Goal: Task Accomplishment & Management: Manage account settings

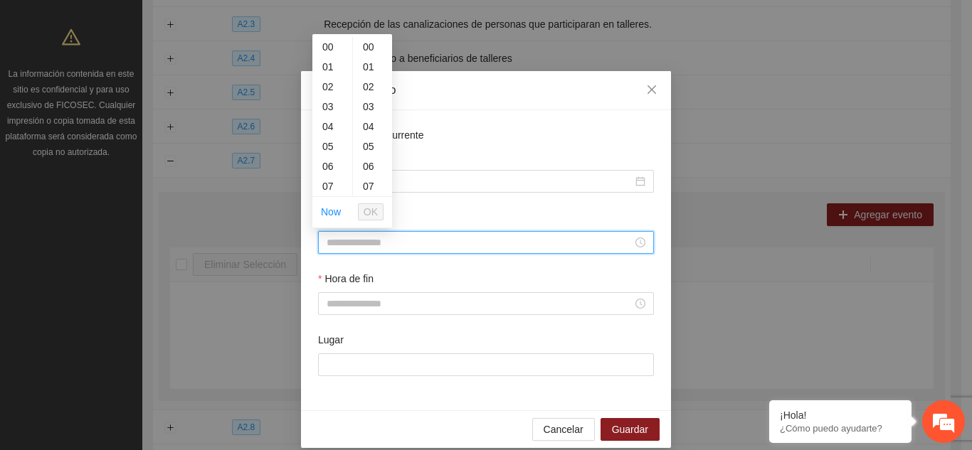
scroll to position [246, 0]
click at [497, 238] on input "Hora de inicio" at bounding box center [479, 243] width 306 height 16
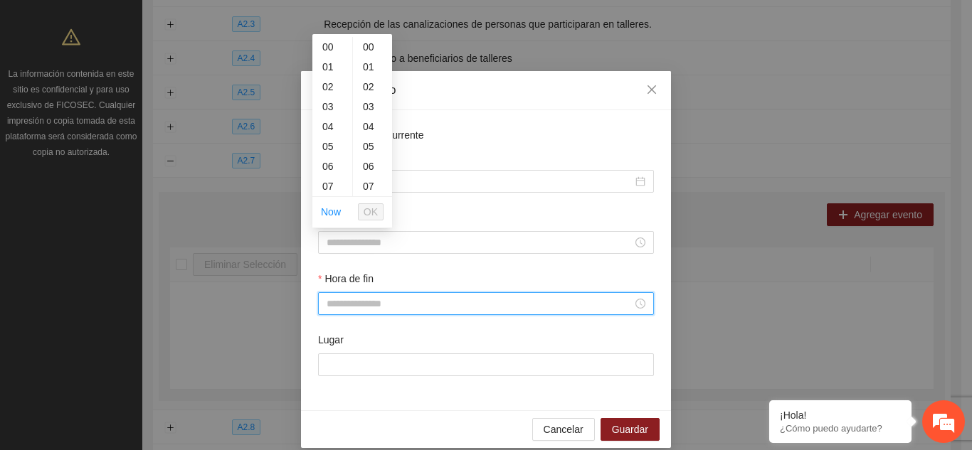
click at [426, 298] on input "Hora de fin" at bounding box center [479, 304] width 306 height 16
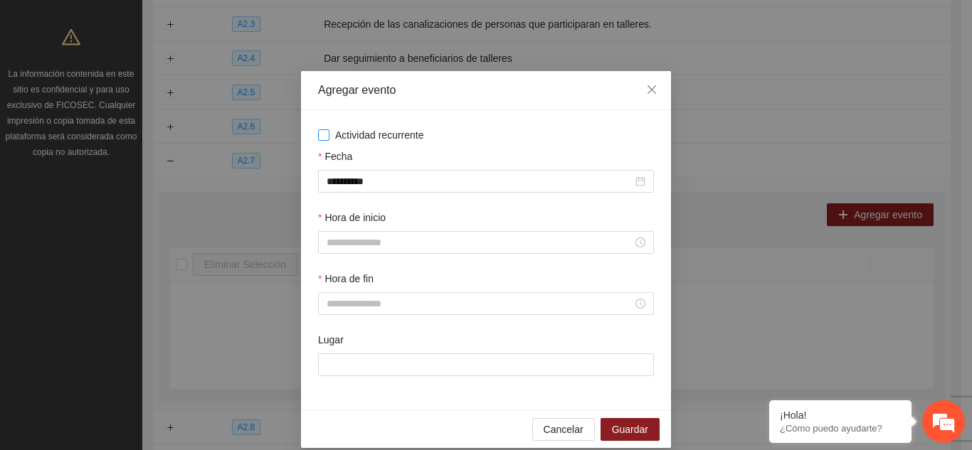
click at [531, 135] on label "Actividad recurrente" at bounding box center [486, 135] width 336 height 16
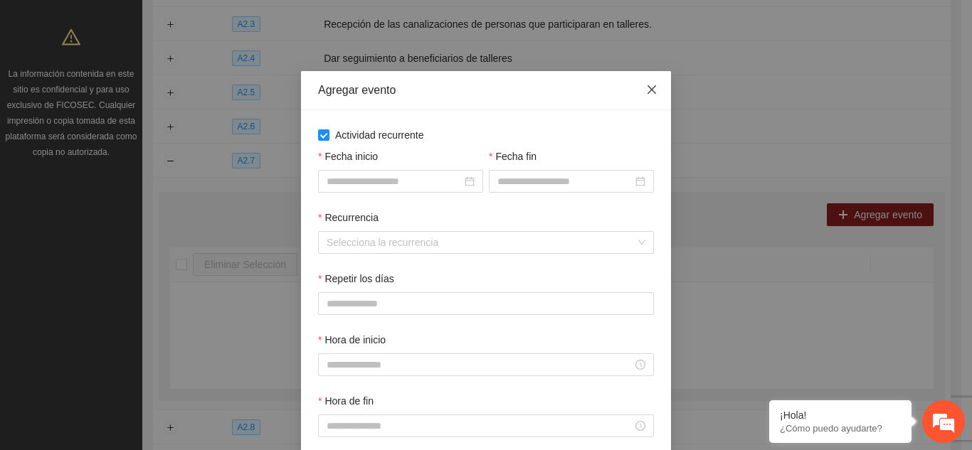
click at [647, 90] on icon "close" at bounding box center [651, 89] width 9 height 9
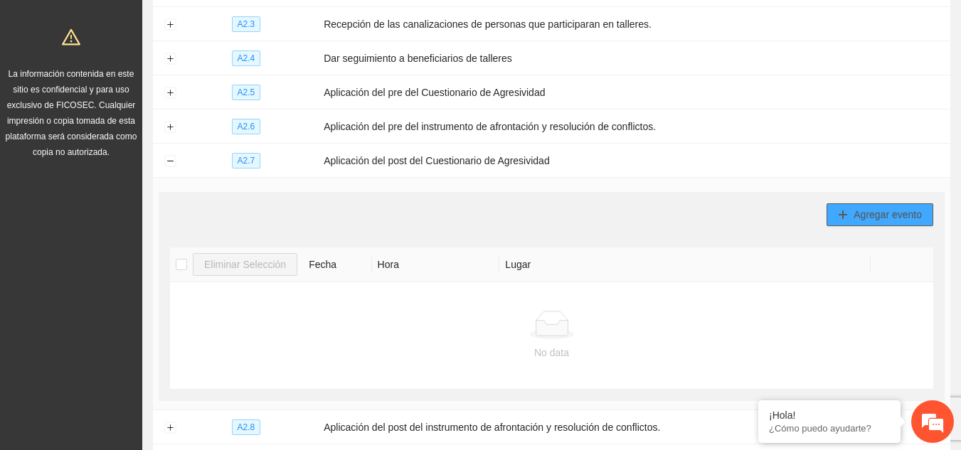
click at [863, 214] on span "Agregar evento" at bounding box center [888, 215] width 68 height 16
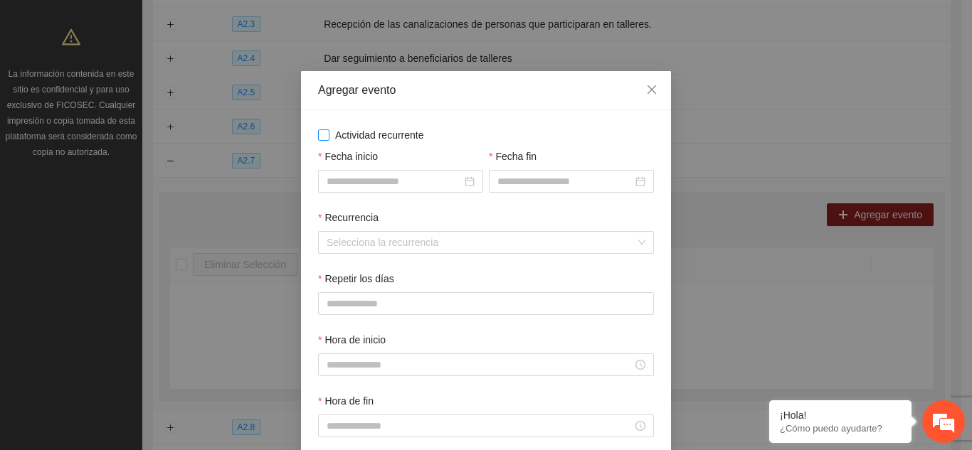
click at [329, 130] on span "Actividad recurrente" at bounding box center [379, 135] width 100 height 16
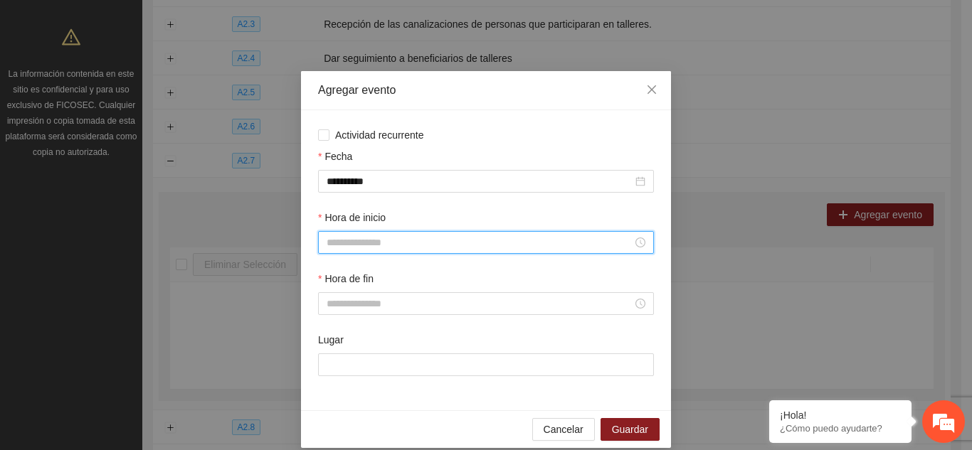
click at [362, 244] on input "Hora de inicio" at bounding box center [479, 243] width 306 height 16
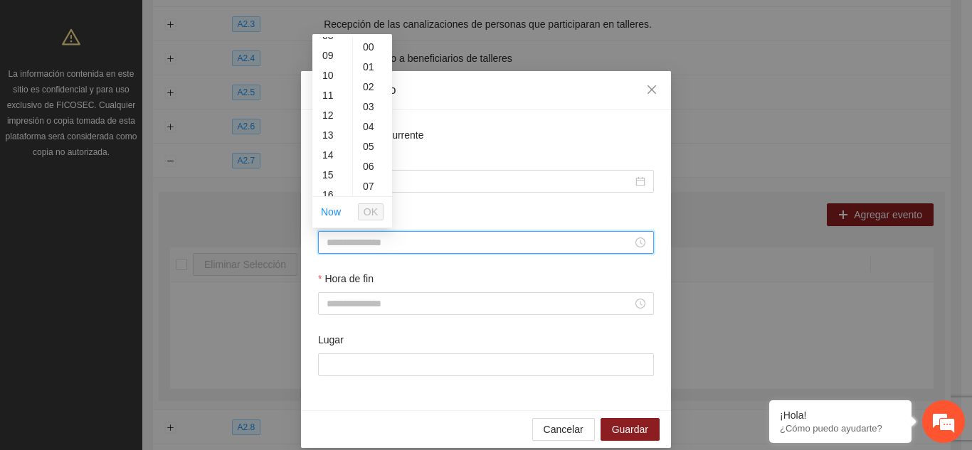
scroll to position [199, 0]
click at [327, 145] on div "15" at bounding box center [332, 147] width 40 height 20
click at [369, 188] on div "30" at bounding box center [372, 189] width 39 height 20
type input "*****"
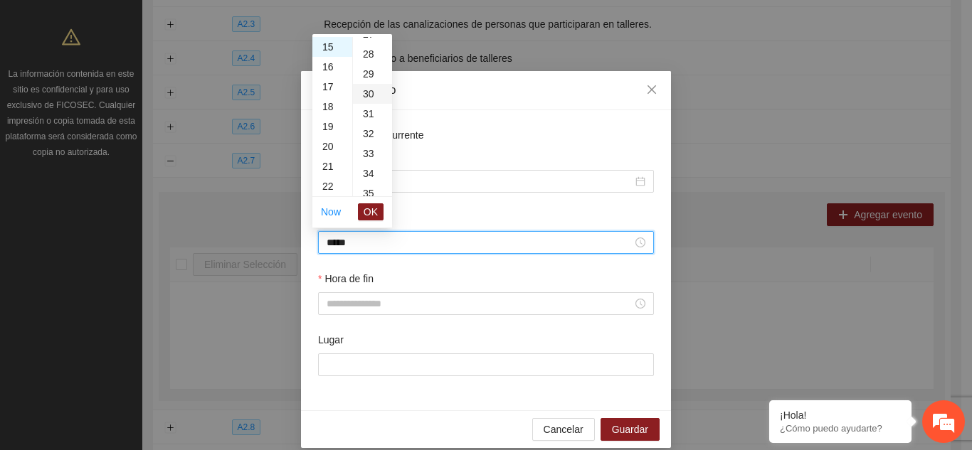
scroll to position [597, 0]
click at [378, 215] on button "OK" at bounding box center [371, 211] width 26 height 17
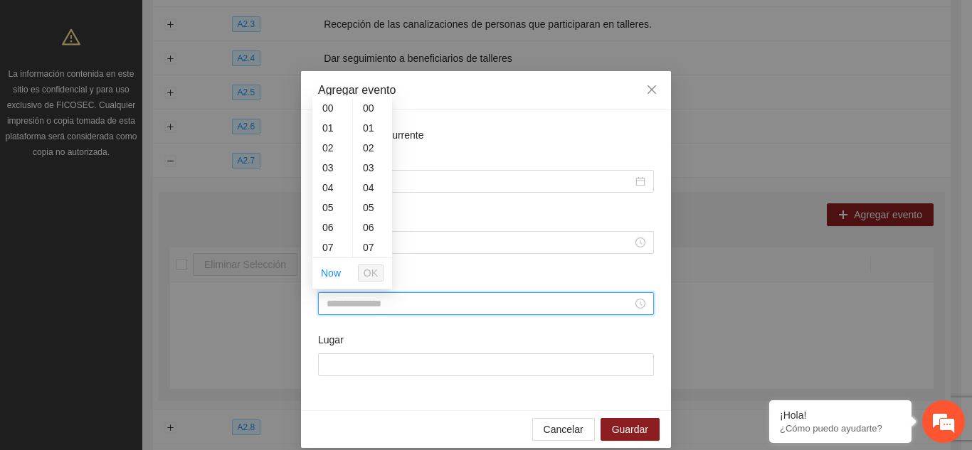
click at [350, 300] on input "Hora de fin" at bounding box center [479, 304] width 306 height 16
click at [326, 191] on div "17" at bounding box center [332, 191] width 40 height 20
type input "*****"
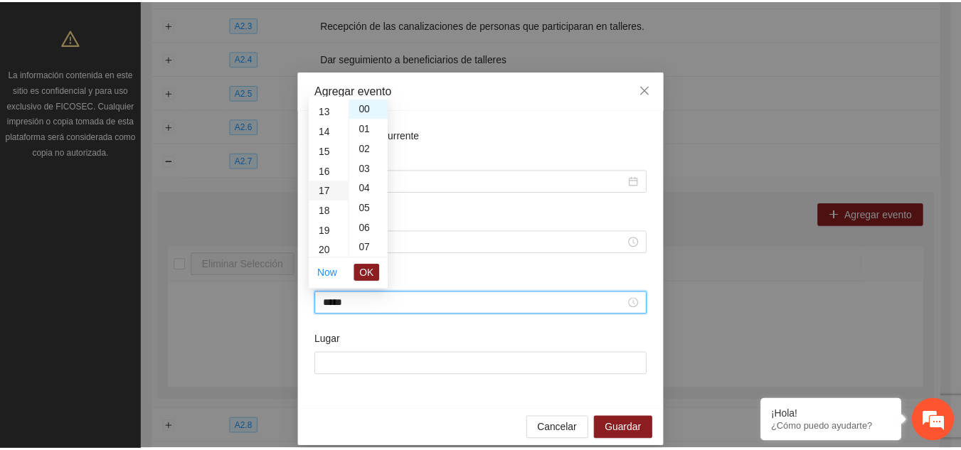
scroll to position [339, 0]
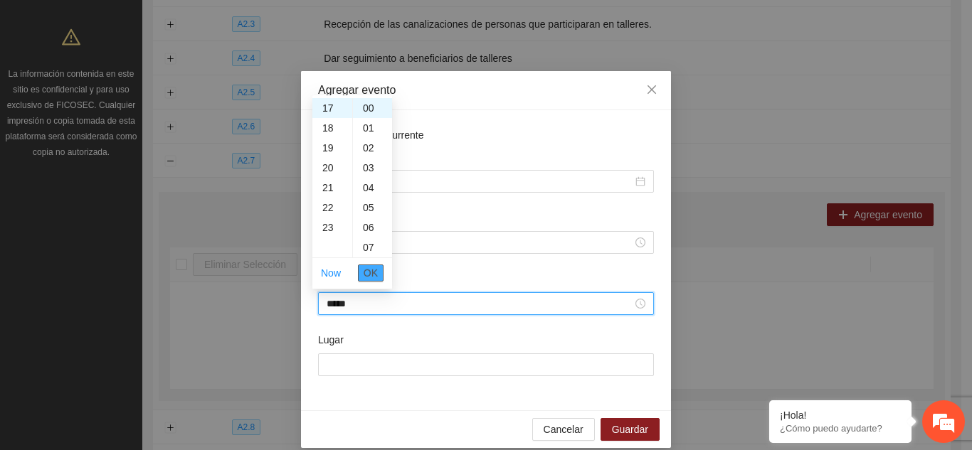
click at [368, 274] on span "OK" at bounding box center [370, 273] width 14 height 16
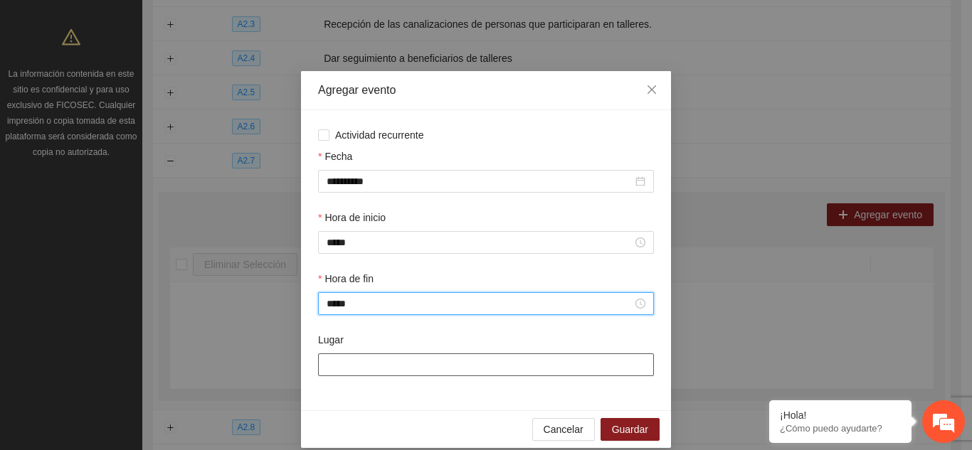
click at [366, 359] on input "Lugar" at bounding box center [486, 364] width 336 height 23
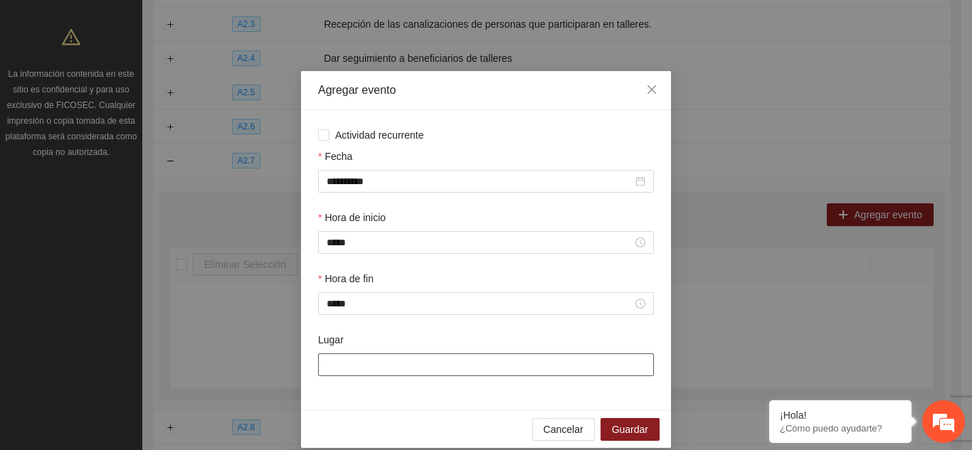
type input "**********"
click at [635, 430] on span "Guardar" at bounding box center [630, 430] width 36 height 16
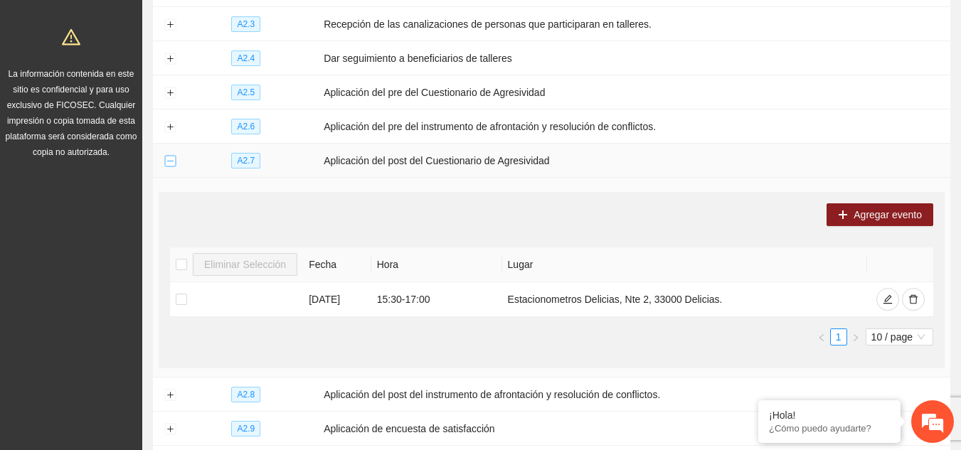
click at [169, 156] on button "Collapse row" at bounding box center [169, 161] width 11 height 11
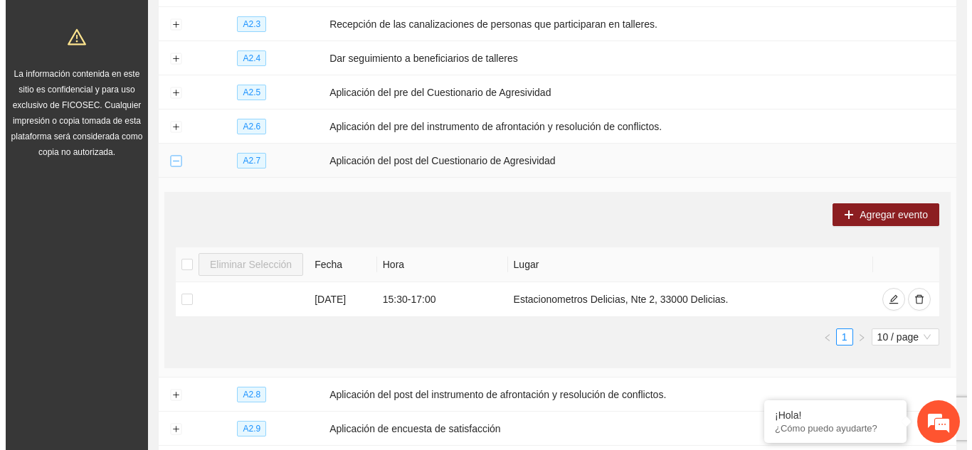
scroll to position [218, 0]
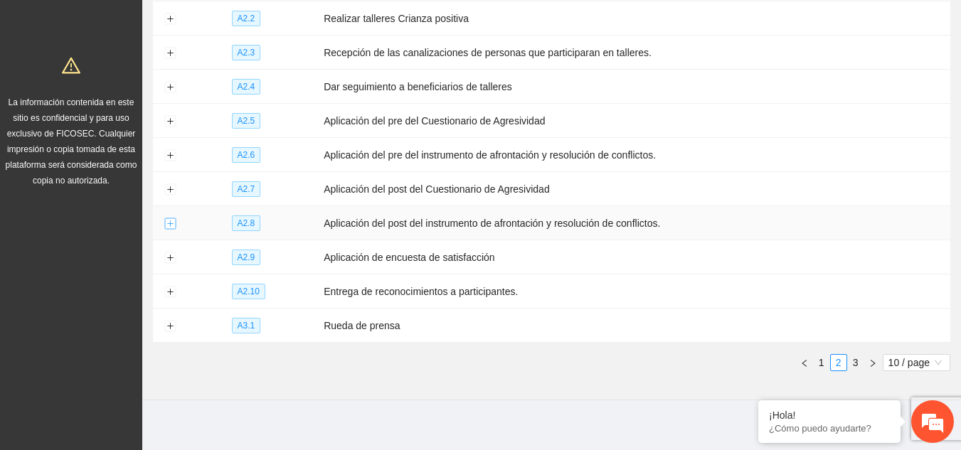
click at [171, 218] on button "Expand row" at bounding box center [169, 223] width 11 height 11
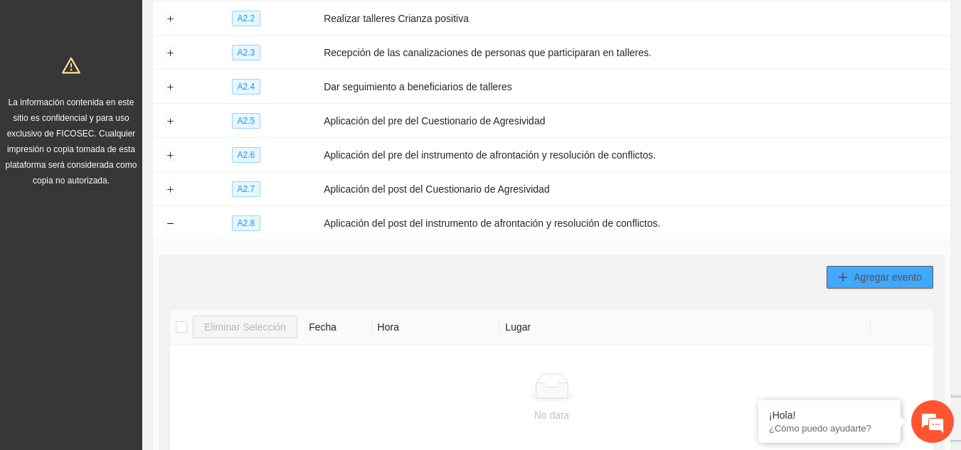
click at [867, 270] on span "Agregar evento" at bounding box center [888, 278] width 68 height 16
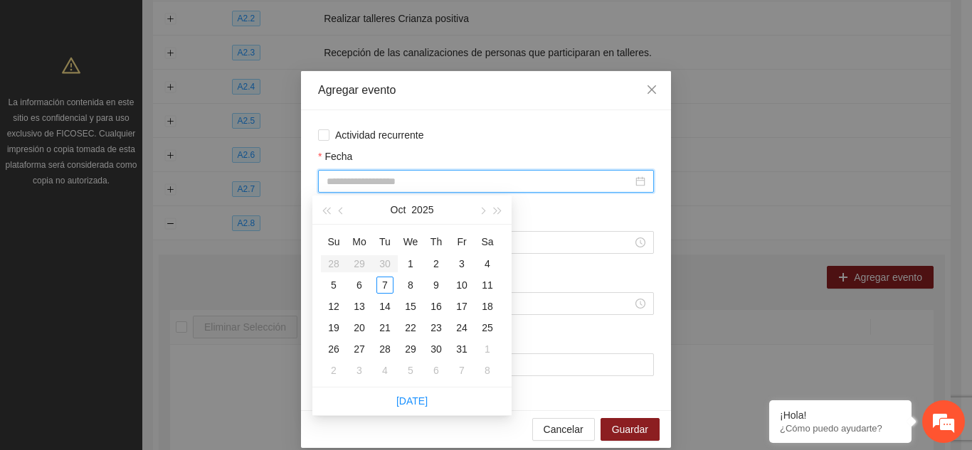
click at [383, 181] on input "Fecha" at bounding box center [479, 182] width 306 height 16
type input "**********"
click at [413, 324] on div "22" at bounding box center [410, 327] width 17 height 17
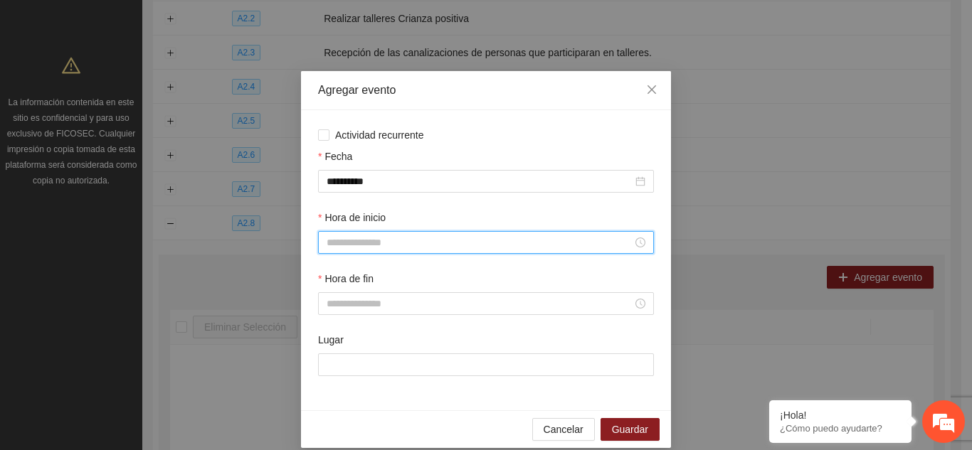
click at [372, 243] on input "Hora de inicio" at bounding box center [479, 243] width 306 height 16
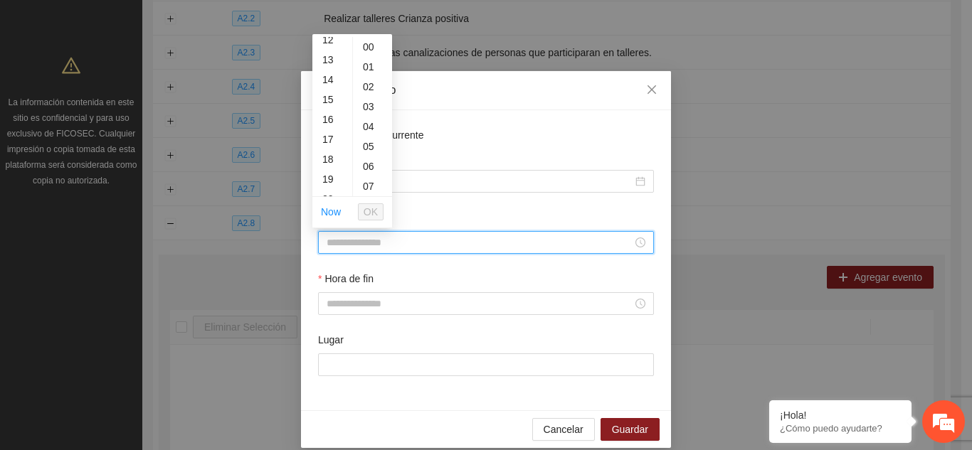
scroll to position [256, 0]
click at [329, 90] on div "15" at bounding box center [332, 90] width 40 height 20
click at [371, 170] on div "30" at bounding box center [372, 171] width 39 height 20
type input "*****"
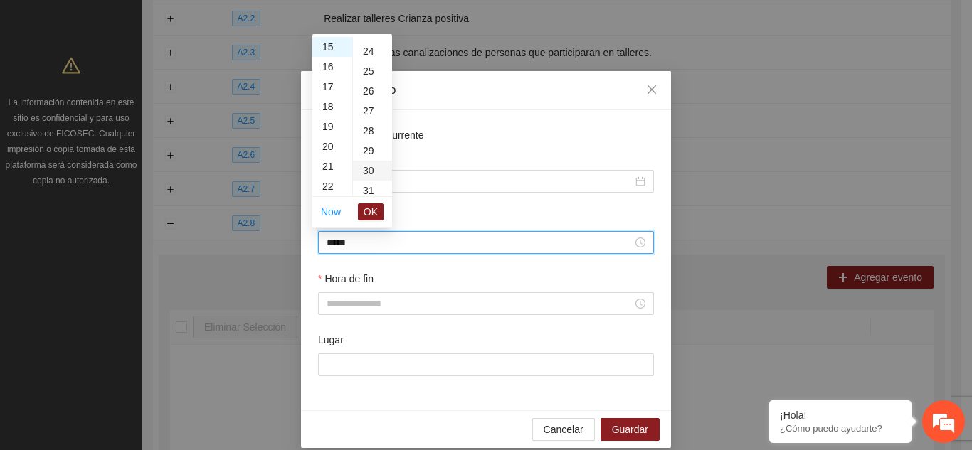
scroll to position [597, 0]
click at [375, 209] on span "OK" at bounding box center [370, 212] width 14 height 16
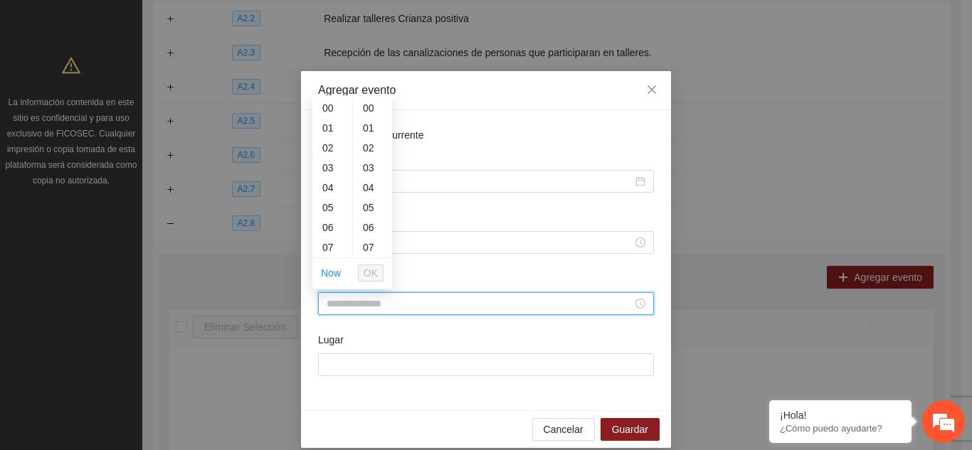
click at [341, 306] on input "Hora de fin" at bounding box center [479, 304] width 306 height 16
click at [328, 177] on div "17" at bounding box center [332, 181] width 40 height 20
type input "*****"
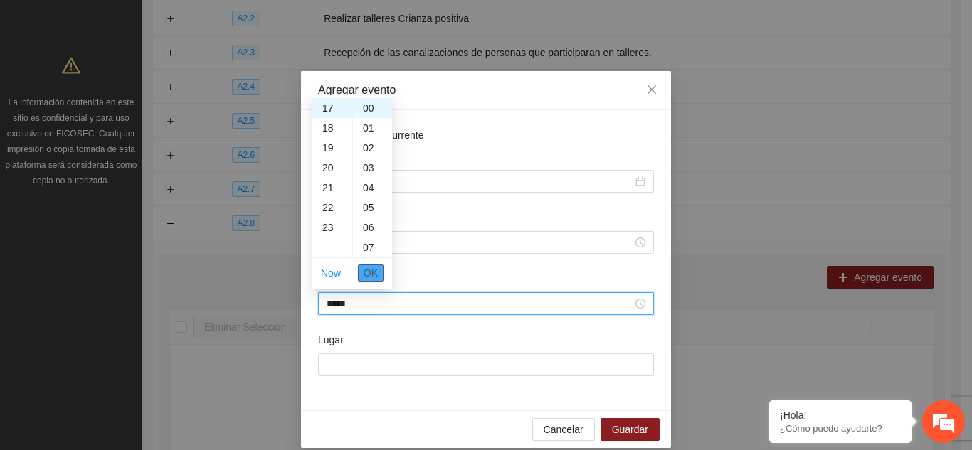
click at [371, 267] on span "OK" at bounding box center [370, 273] width 14 height 16
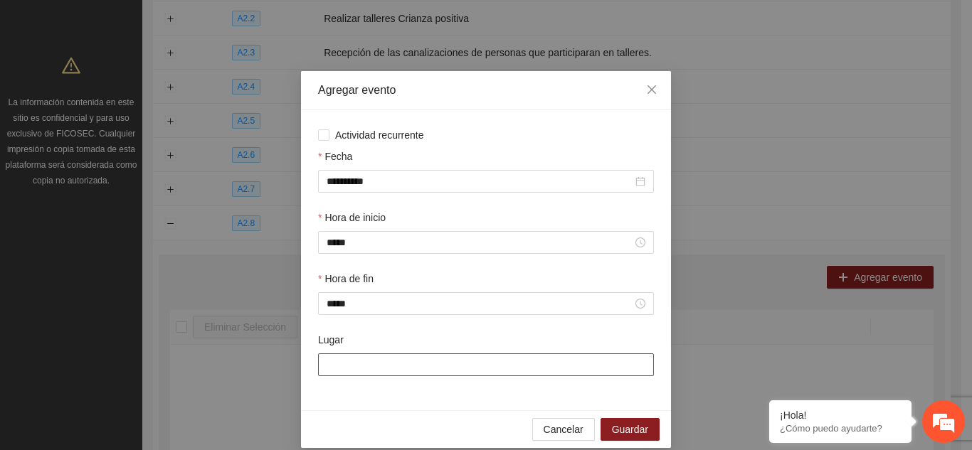
click at [352, 364] on input "Lugar" at bounding box center [486, 364] width 336 height 23
type input "**********"
click at [623, 427] on span "Guardar" at bounding box center [630, 430] width 36 height 16
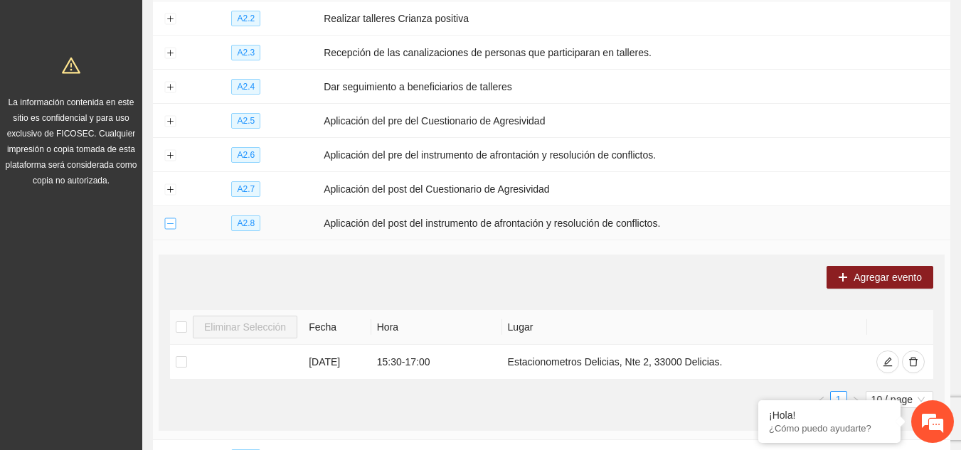
click at [174, 221] on button "Collapse row" at bounding box center [169, 223] width 11 height 11
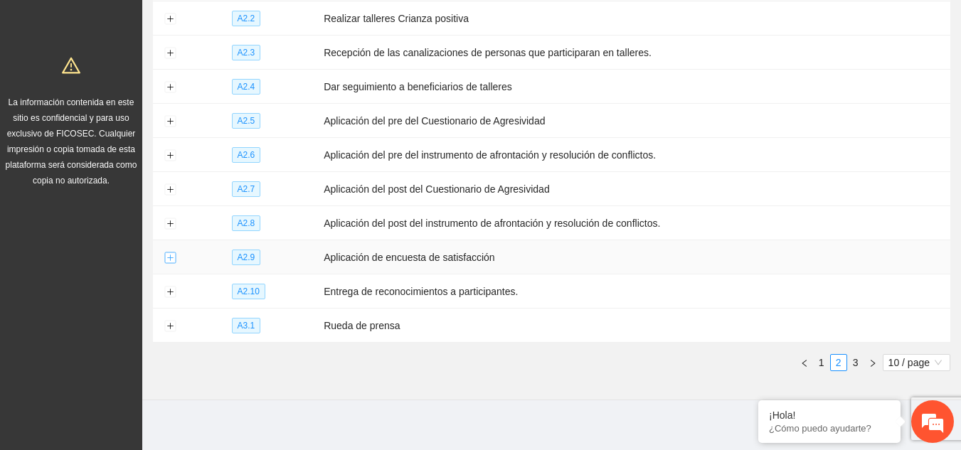
click at [169, 257] on button "Expand row" at bounding box center [169, 257] width 11 height 11
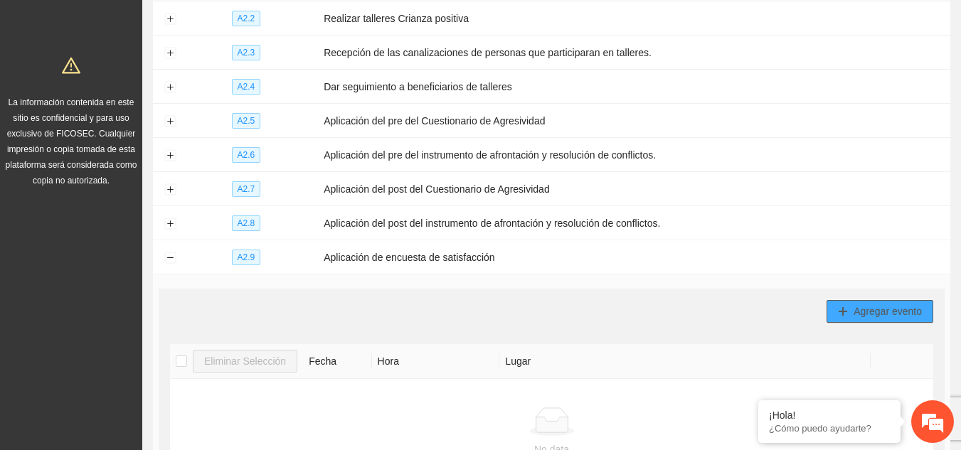
click at [890, 304] on span "Agregar evento" at bounding box center [888, 312] width 68 height 16
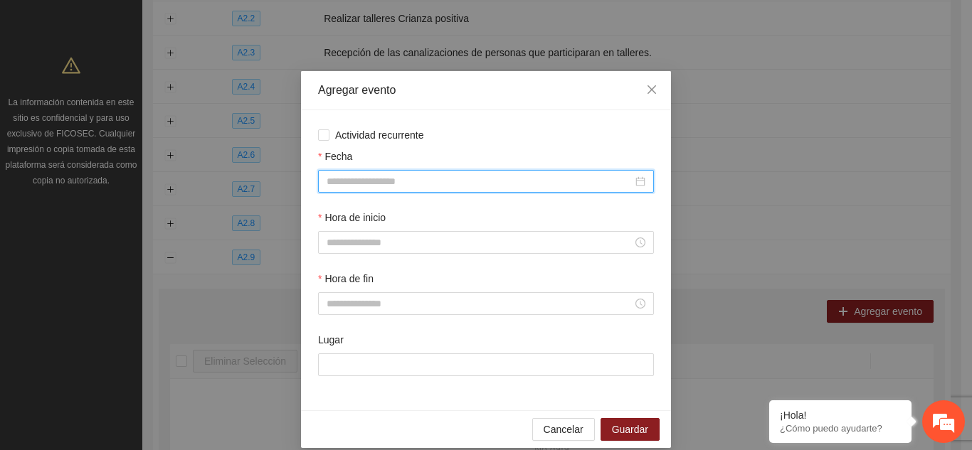
click at [415, 183] on input "Fecha" at bounding box center [479, 182] width 306 height 16
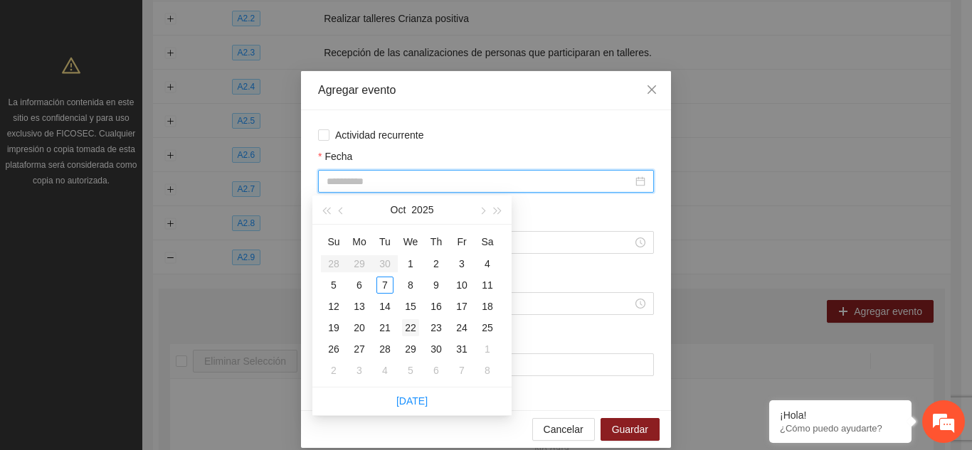
type input "**********"
click at [411, 326] on div "22" at bounding box center [410, 327] width 17 height 17
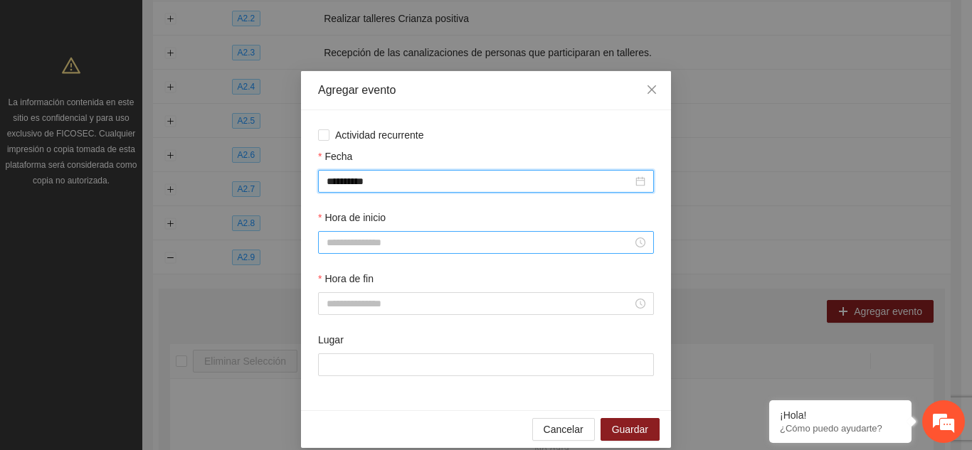
click at [352, 241] on input "Hora de inicio" at bounding box center [479, 243] width 306 height 16
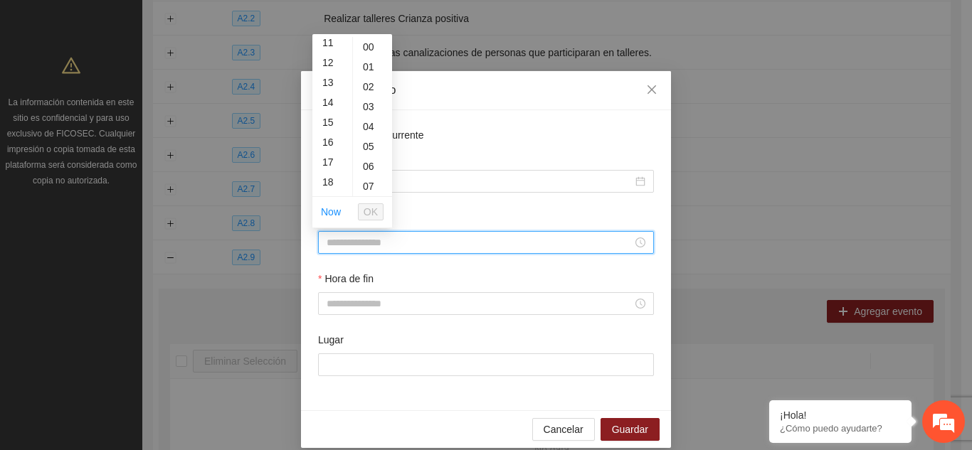
scroll to position [228, 0]
click at [329, 117] on div "15" at bounding box center [332, 118] width 40 height 20
click at [372, 179] on div "30" at bounding box center [372, 180] width 39 height 20
type input "*****"
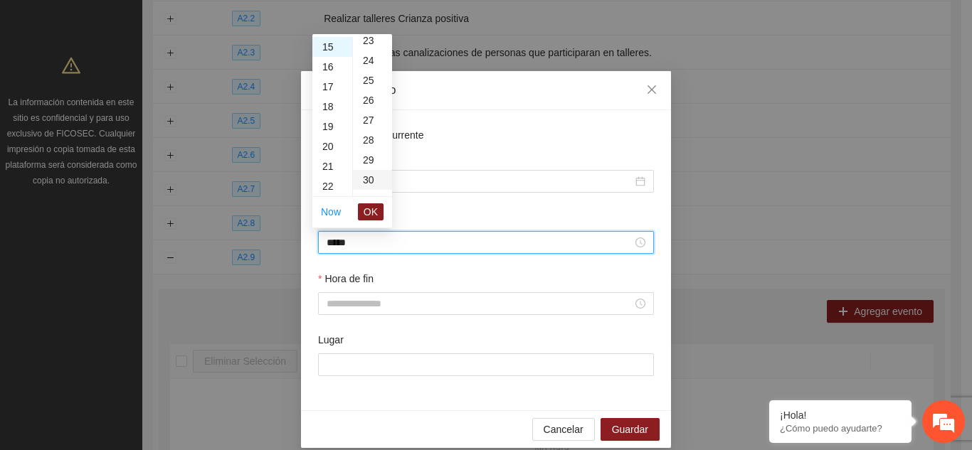
scroll to position [597, 0]
click at [375, 216] on span "OK" at bounding box center [370, 212] width 14 height 16
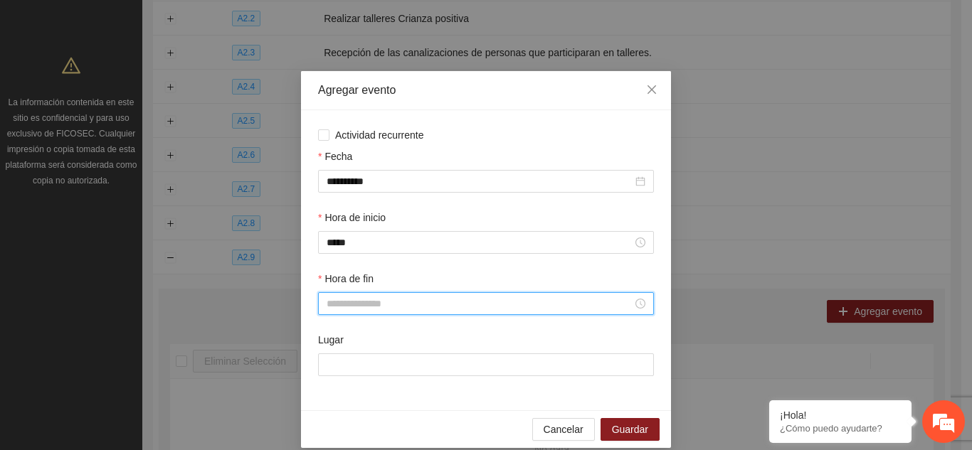
click at [356, 307] on input "Hora de fin" at bounding box center [479, 304] width 306 height 16
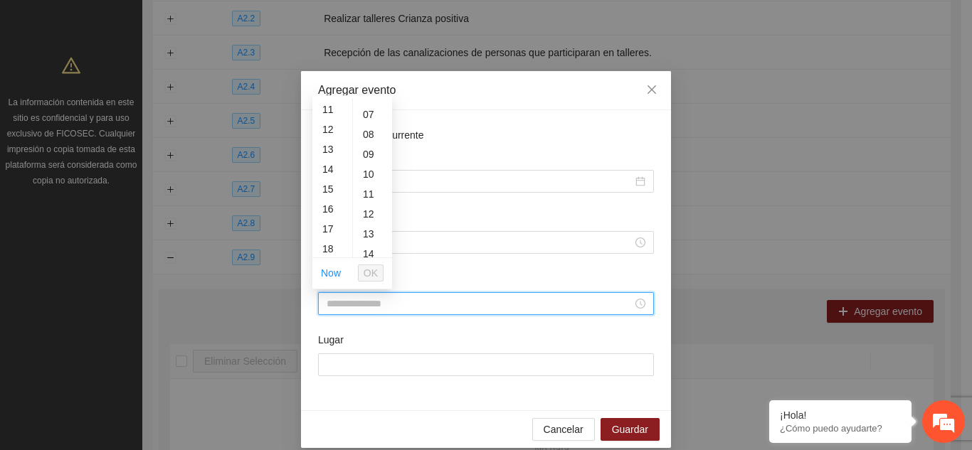
scroll to position [228, 0]
click at [329, 220] on div "17" at bounding box center [332, 219] width 40 height 20
type input "*****"
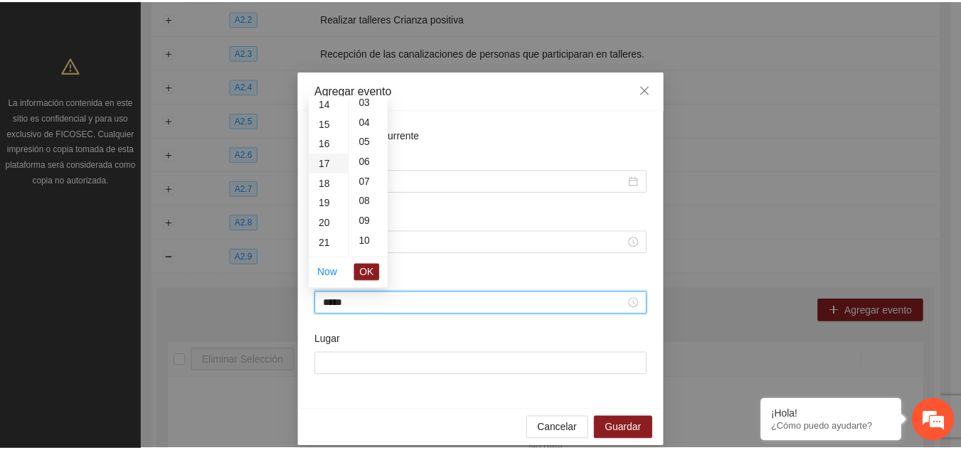
scroll to position [0, 0]
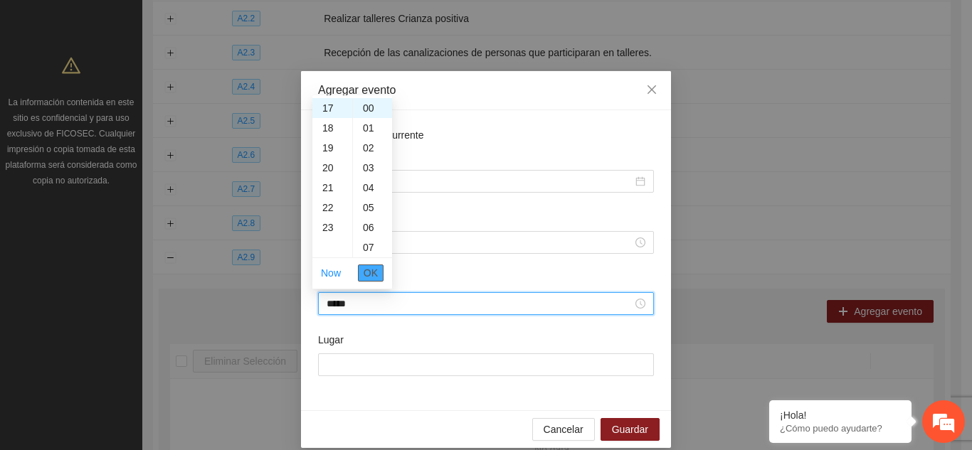
click at [373, 275] on span "OK" at bounding box center [370, 273] width 14 height 16
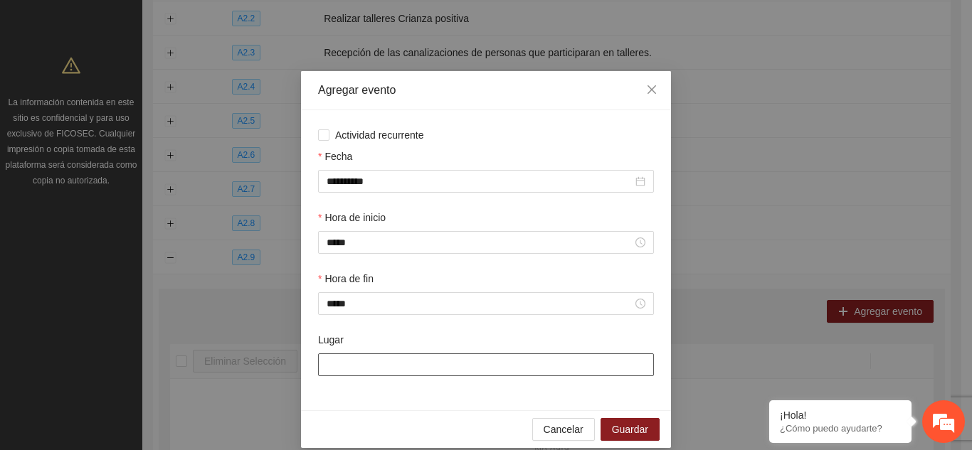
click at [377, 367] on input "Lugar" at bounding box center [486, 364] width 336 height 23
type input "**********"
click at [624, 427] on span "Guardar" at bounding box center [630, 430] width 36 height 16
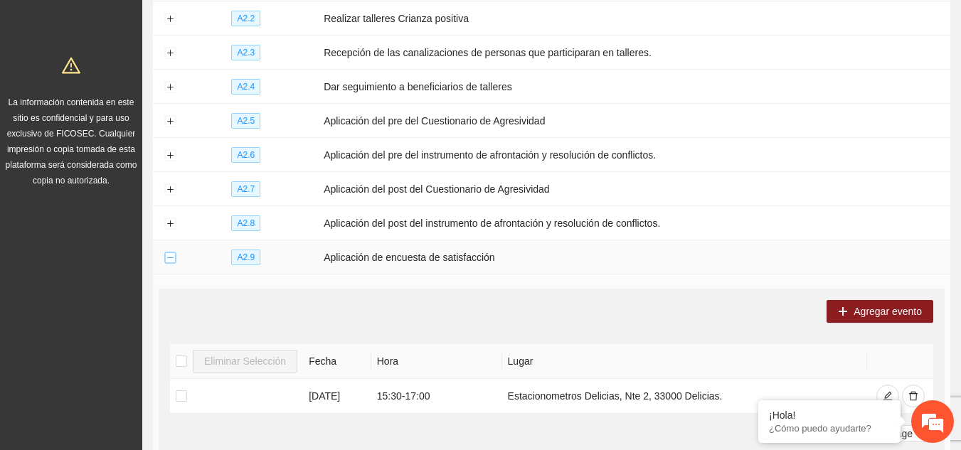
click at [170, 252] on button "Collapse row" at bounding box center [169, 257] width 11 height 11
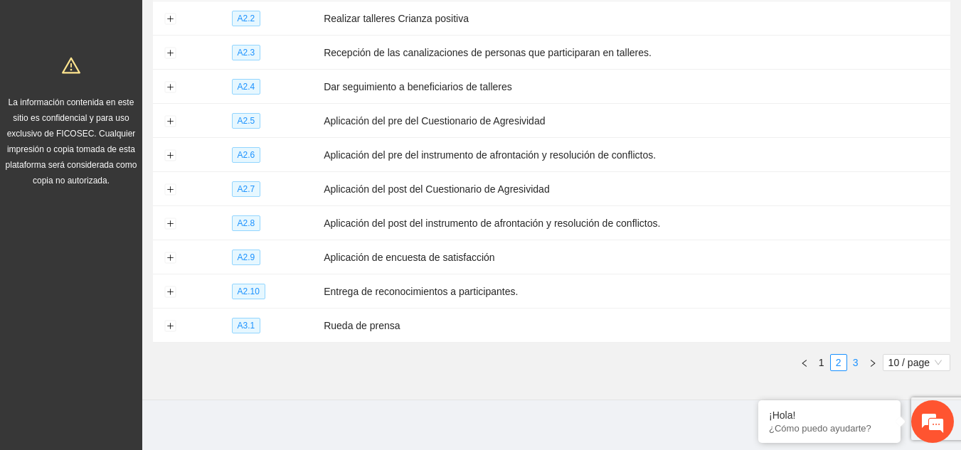
click at [857, 358] on link "3" at bounding box center [856, 363] width 16 height 16
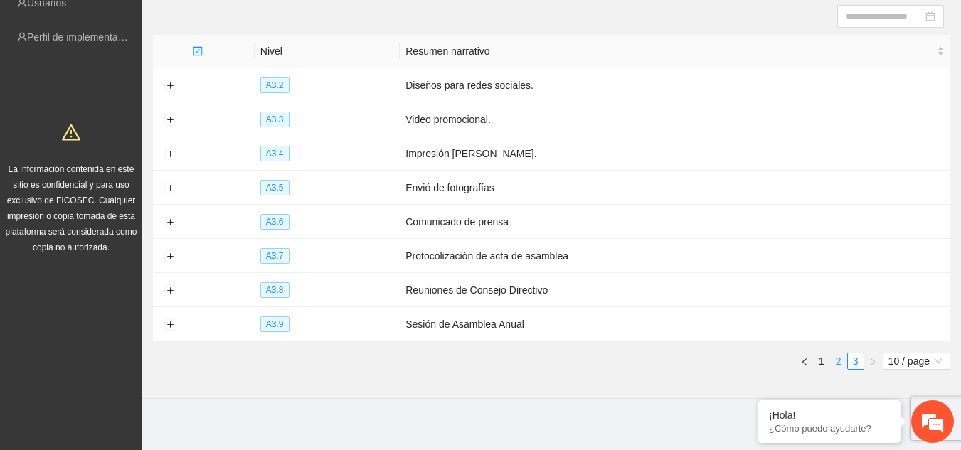
click at [841, 360] on link "2" at bounding box center [839, 361] width 16 height 16
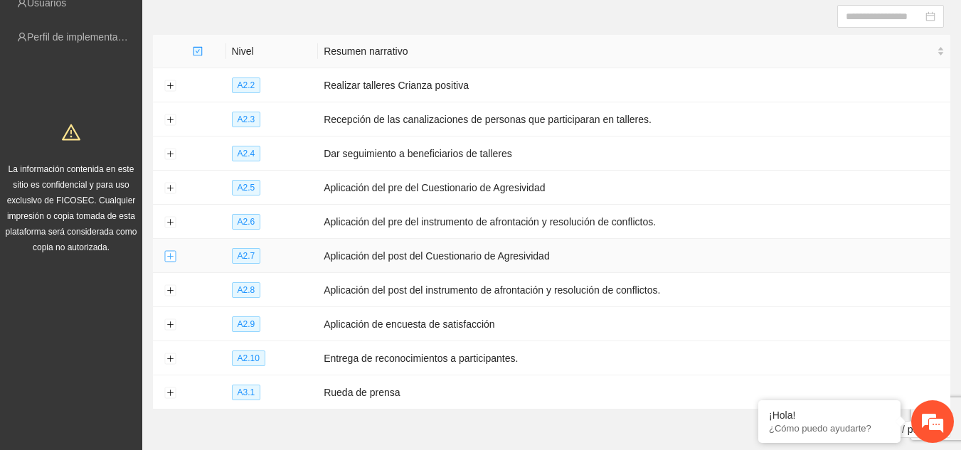
click at [169, 251] on button "Expand row" at bounding box center [169, 256] width 11 height 11
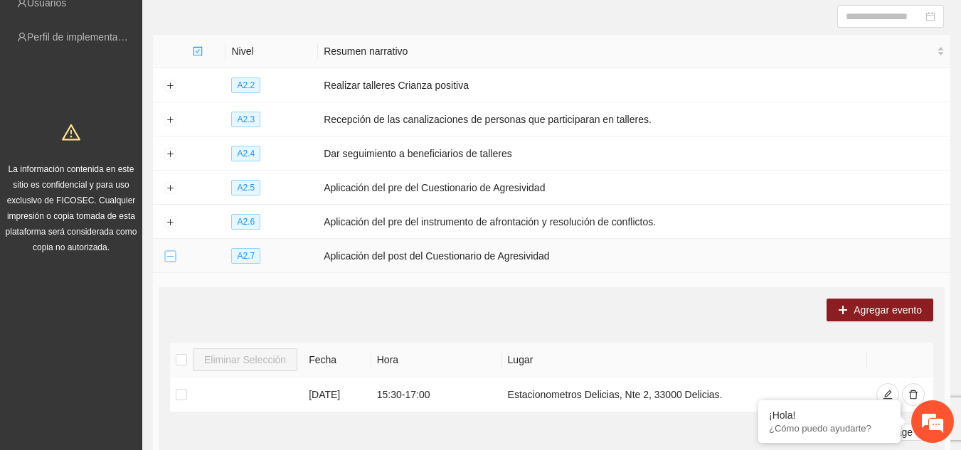
click at [169, 251] on button "Collapse row" at bounding box center [169, 256] width 11 height 11
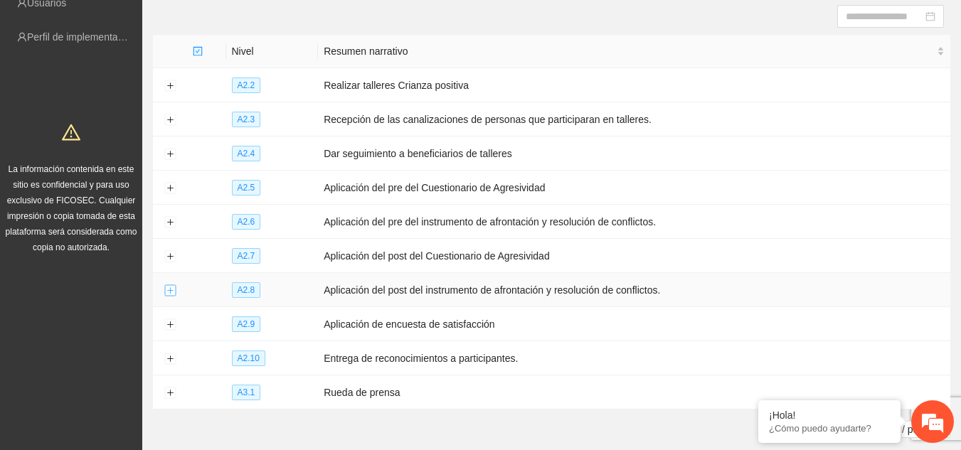
click at [169, 286] on button "Expand row" at bounding box center [169, 290] width 11 height 11
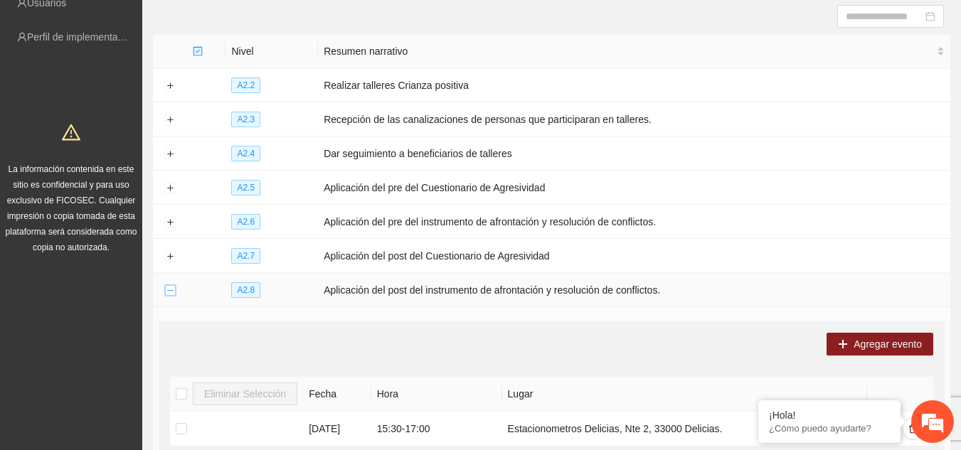
click at [169, 286] on button "Collapse row" at bounding box center [169, 290] width 11 height 11
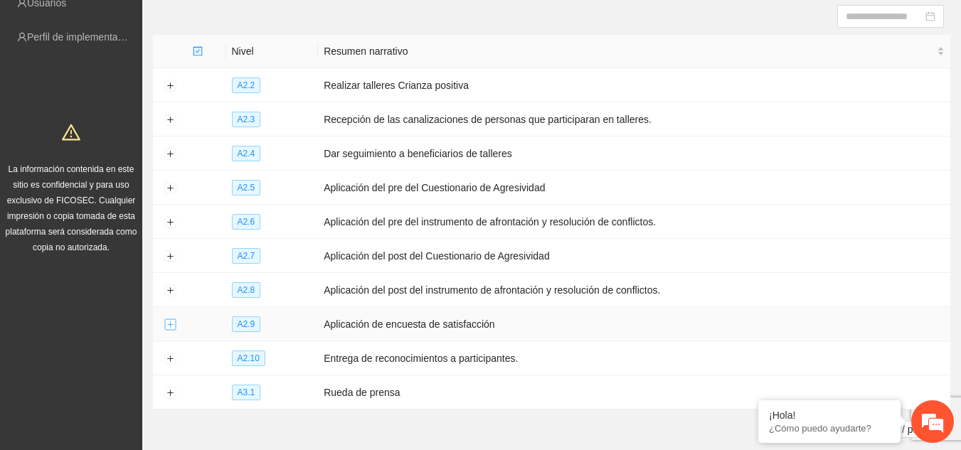
click at [170, 321] on button "Expand row" at bounding box center [169, 324] width 11 height 11
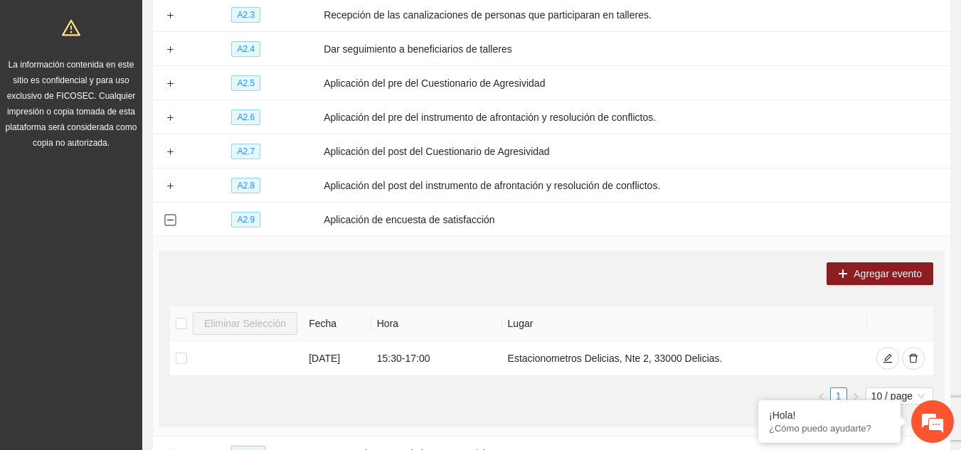
scroll to position [265, 0]
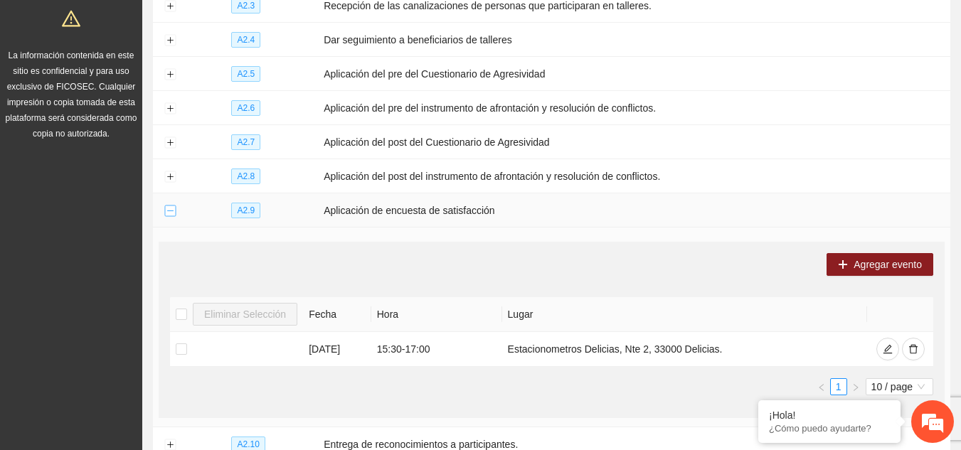
click at [171, 206] on button "Collapse row" at bounding box center [169, 211] width 11 height 11
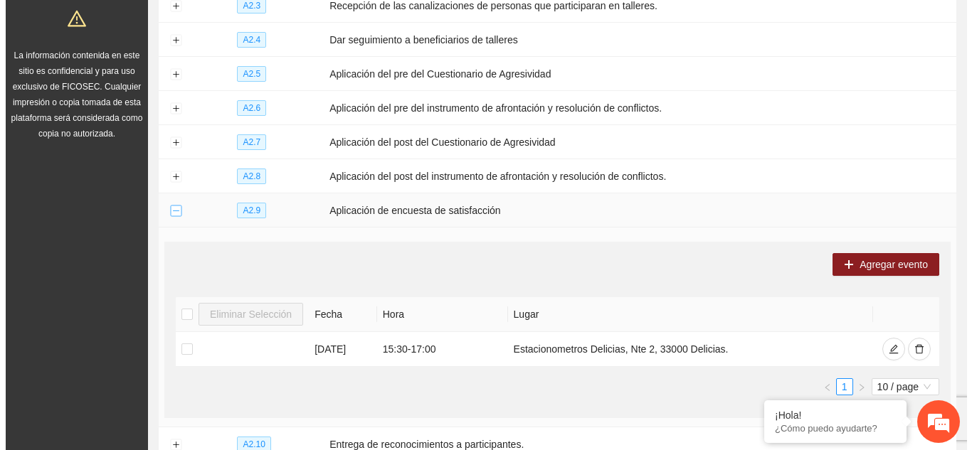
scroll to position [218, 0]
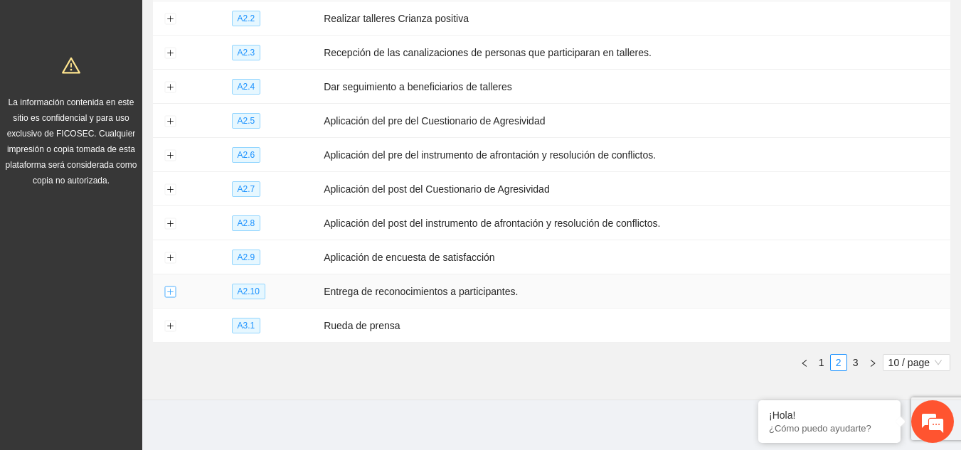
click at [169, 288] on button "Expand row" at bounding box center [169, 292] width 11 height 11
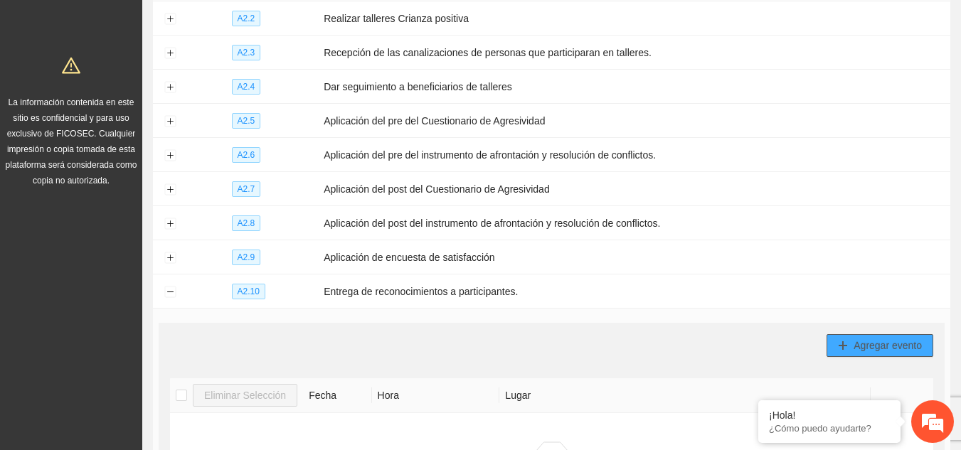
click at [857, 338] on span "Agregar evento" at bounding box center [888, 346] width 68 height 16
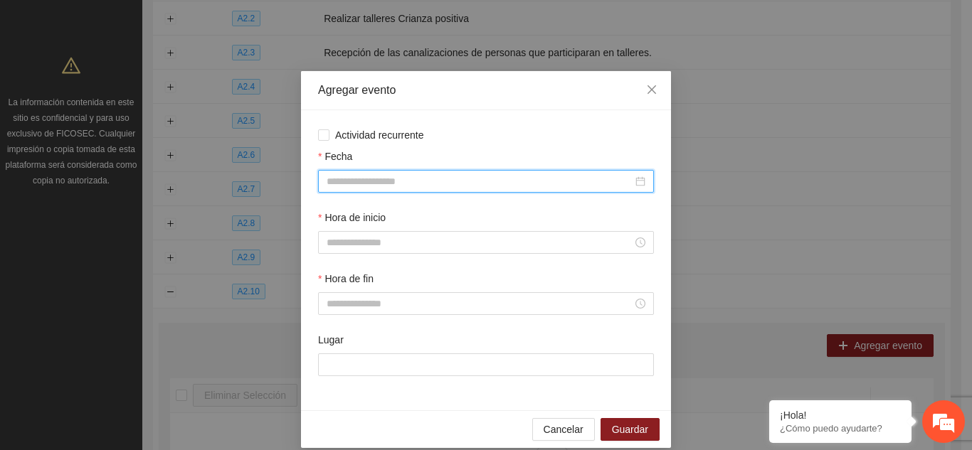
click at [437, 181] on input "Fecha" at bounding box center [479, 182] width 306 height 16
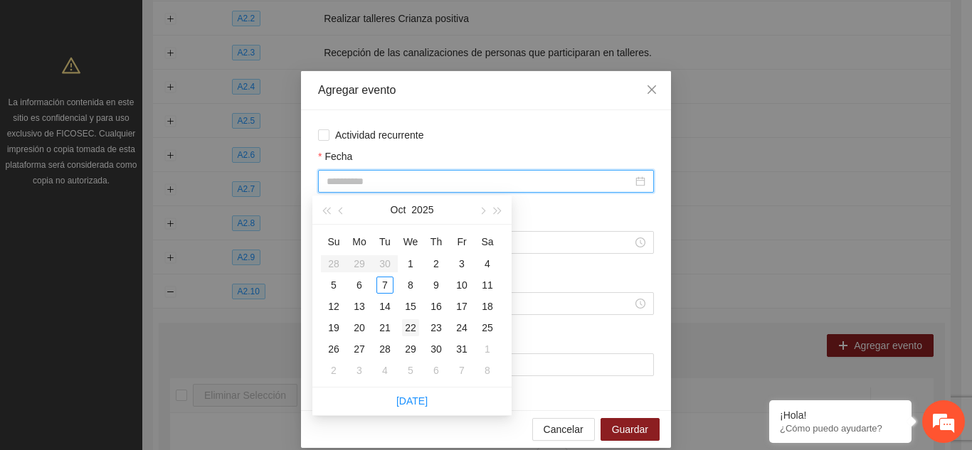
type input "**********"
click at [411, 329] on div "22" at bounding box center [410, 327] width 17 height 17
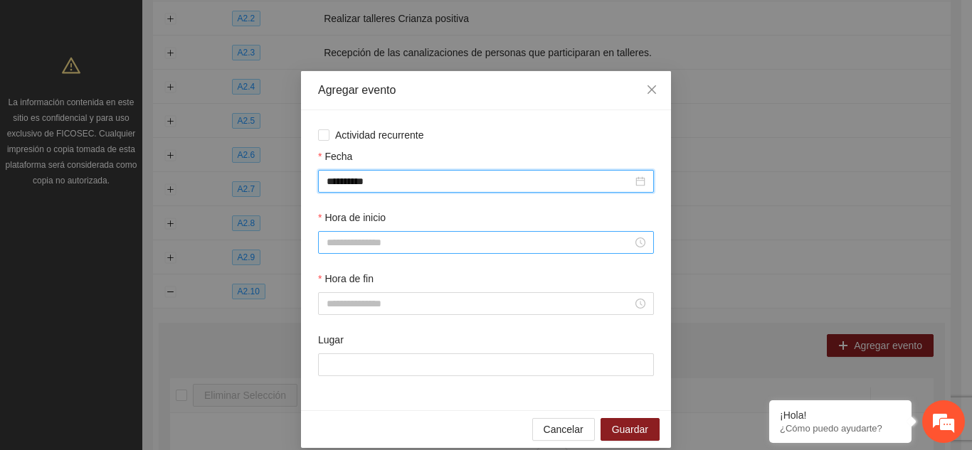
click at [369, 243] on input "Hora de inicio" at bounding box center [479, 243] width 306 height 16
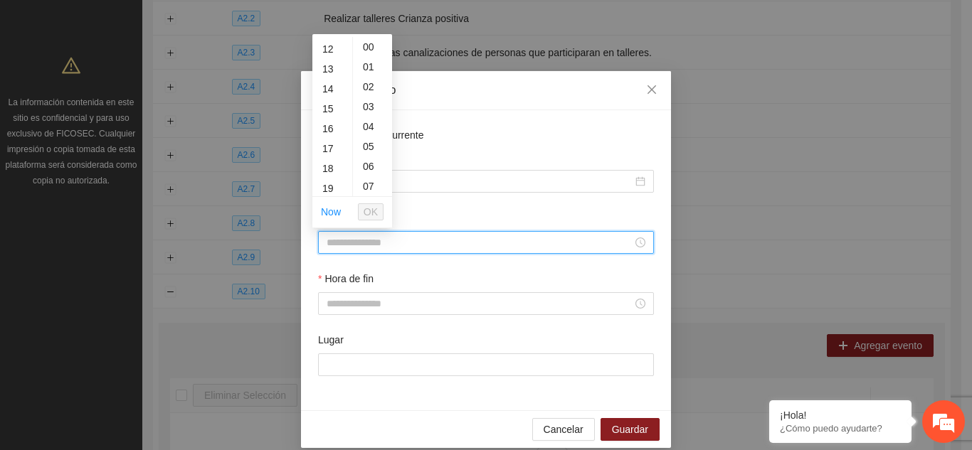
scroll to position [265, 0]
click at [328, 117] on div "17" at bounding box center [332, 120] width 40 height 20
type input "*****"
click at [371, 213] on span "OK" at bounding box center [370, 212] width 14 height 16
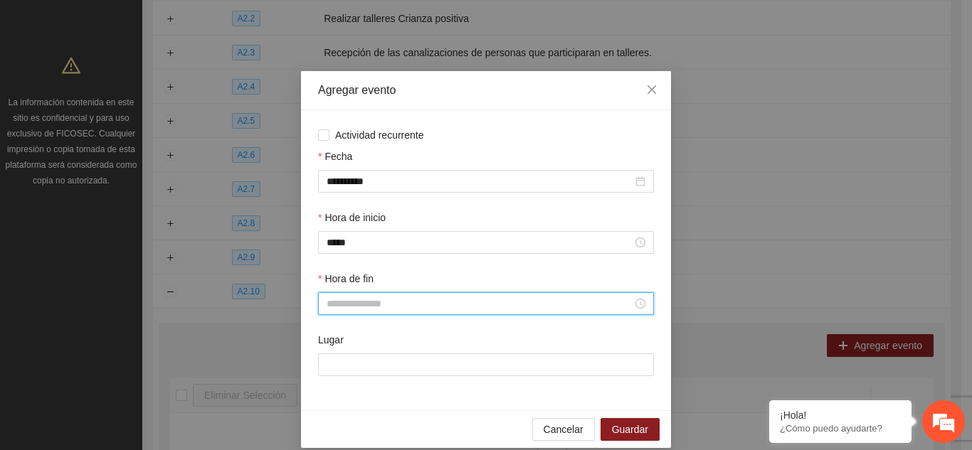
click at [354, 307] on input "Hora de fin" at bounding box center [479, 304] width 306 height 16
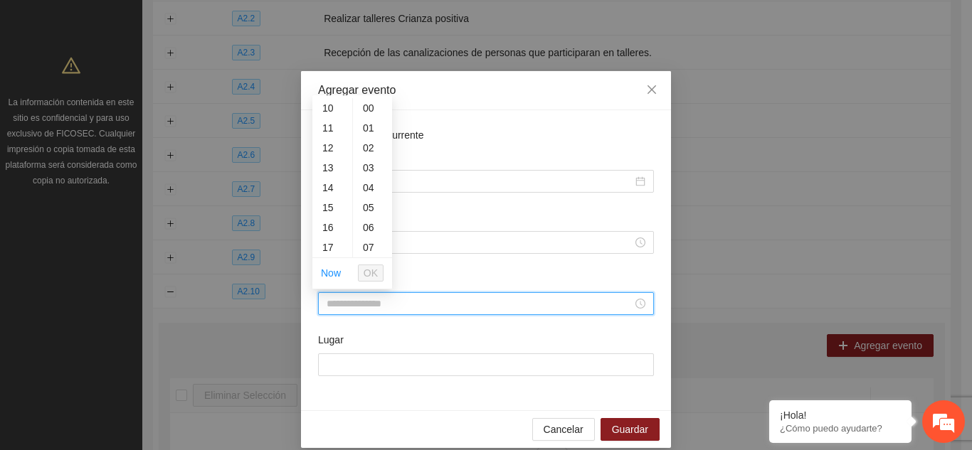
scroll to position [228, 0]
click at [326, 240] on div "18" at bounding box center [332, 239] width 40 height 20
type input "*****"
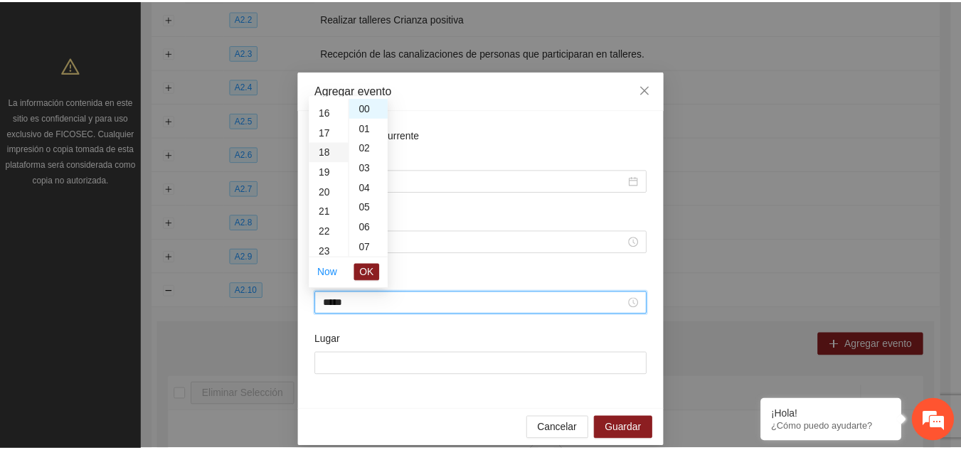
scroll to position [358, 0]
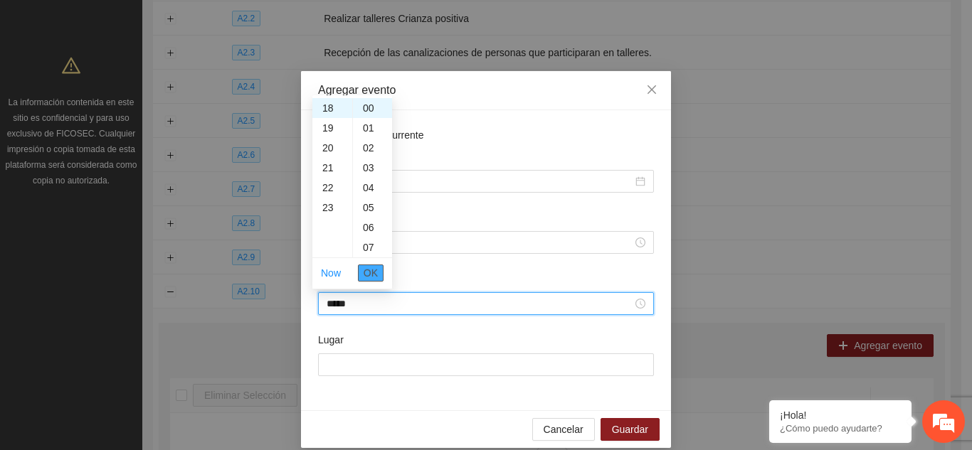
click at [368, 274] on span "OK" at bounding box center [370, 273] width 14 height 16
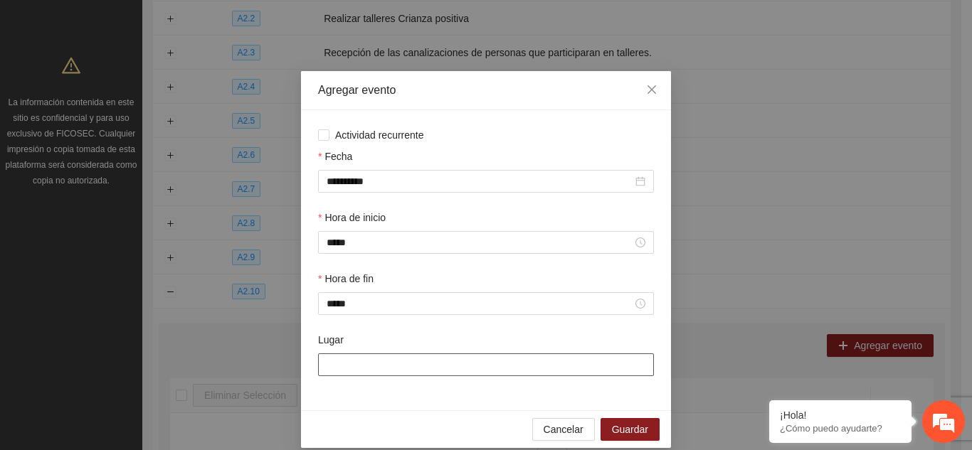
click at [378, 366] on input "Lugar" at bounding box center [486, 364] width 336 height 23
type input "**********"
click at [639, 425] on span "Guardar" at bounding box center [630, 430] width 36 height 16
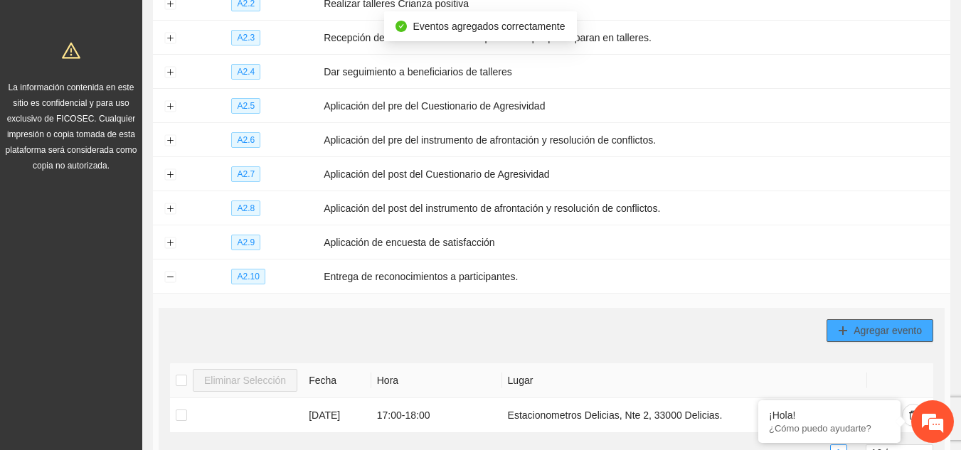
scroll to position [246, 0]
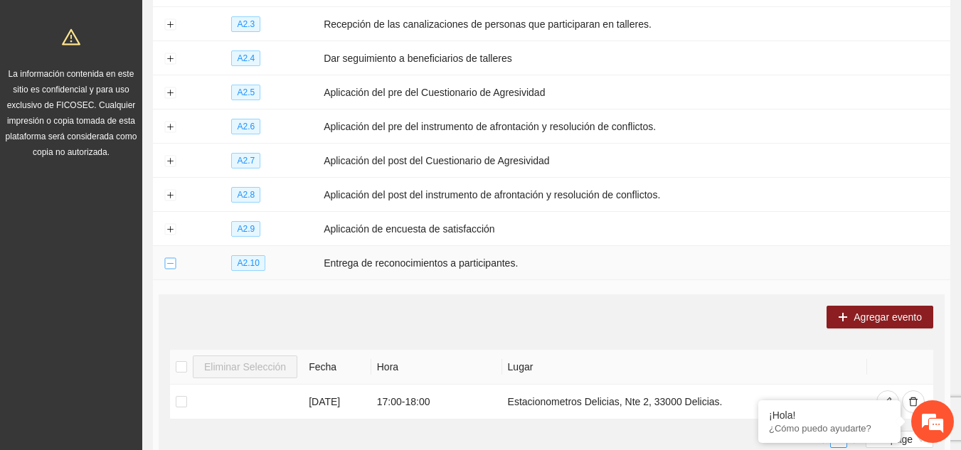
click at [170, 261] on button "Collapse row" at bounding box center [169, 263] width 11 height 11
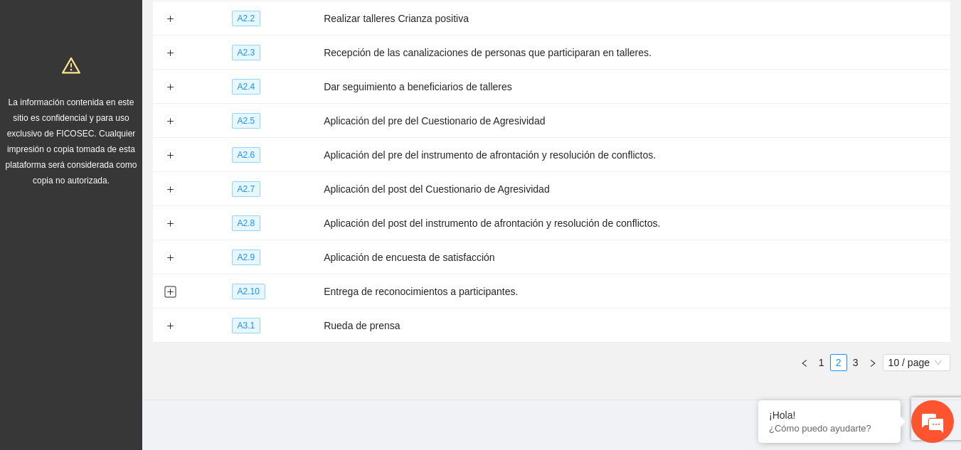
scroll to position [0, 0]
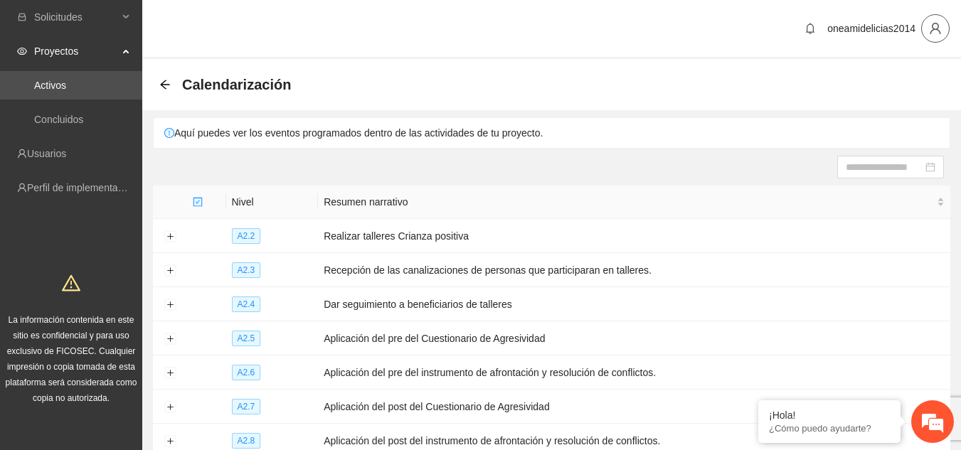
click at [935, 41] on button "button" at bounding box center [935, 28] width 28 height 28
click at [895, 82] on span "Cerrar sesión" at bounding box center [899, 83] width 90 height 16
